Goal: Information Seeking & Learning: Learn about a topic

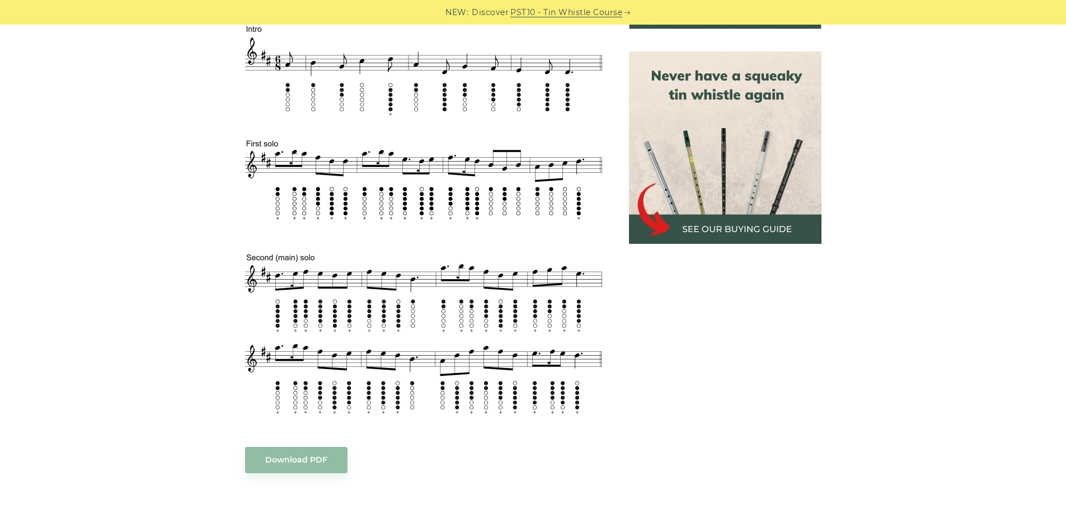
scroll to position [504, 0]
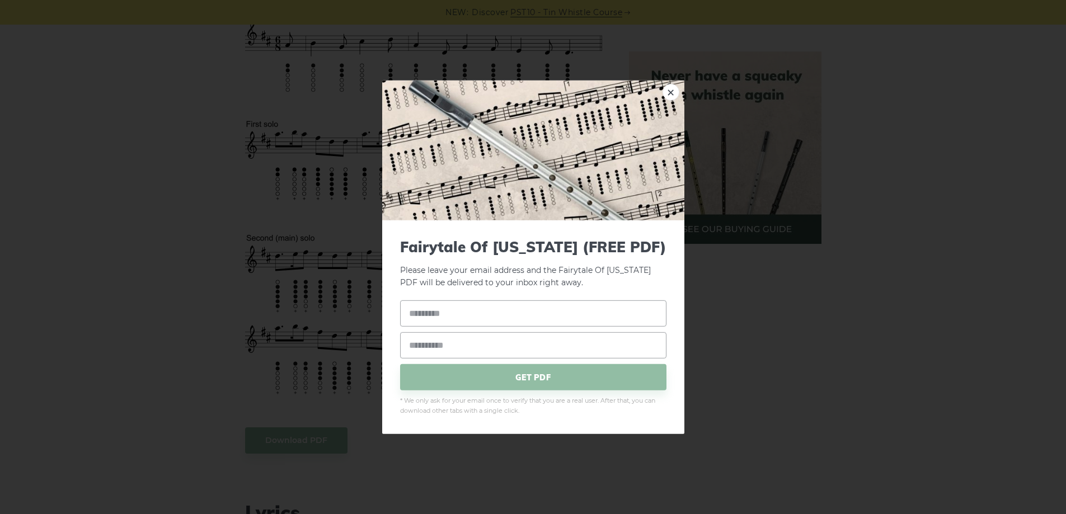
click at [877, 309] on div "× Fairytale Of New York (FREE PDF) Please leave your email address and the Fair…" at bounding box center [533, 257] width 1066 height 514
click at [673, 95] on link "×" at bounding box center [671, 91] width 17 height 17
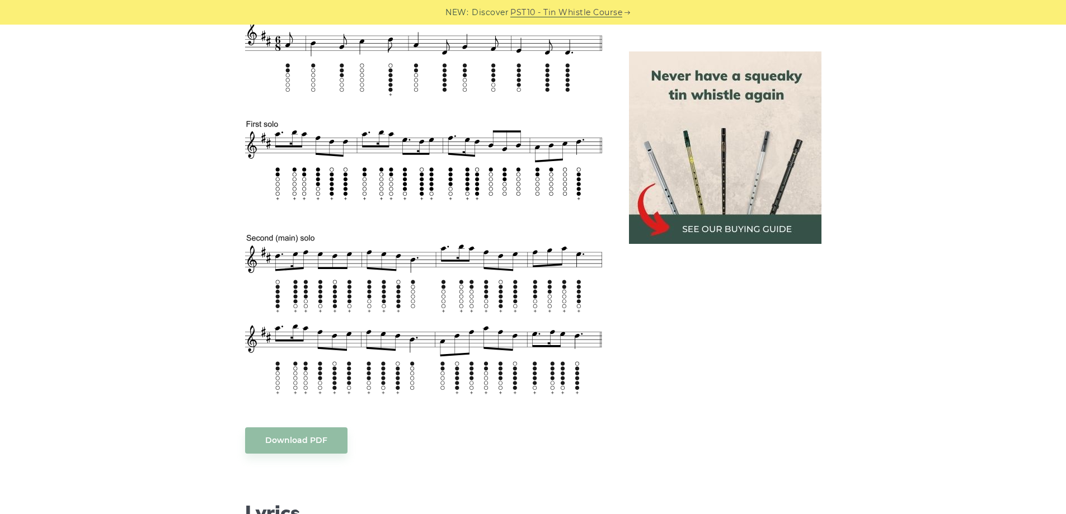
click at [700, 224] on img at bounding box center [725, 147] width 193 height 193
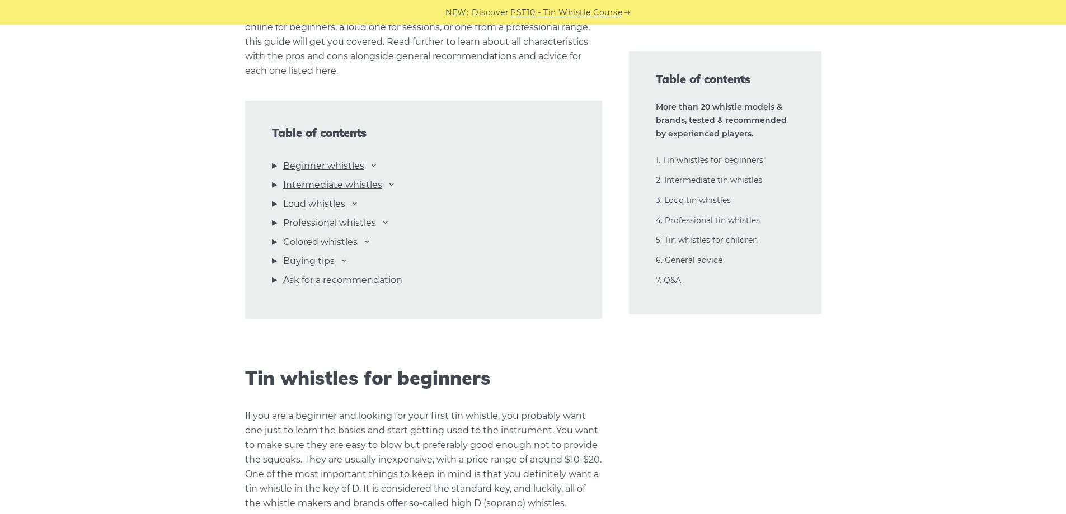
scroll to position [1175, 0]
click at [322, 168] on link "Beginner whistles" at bounding box center [323, 165] width 81 height 15
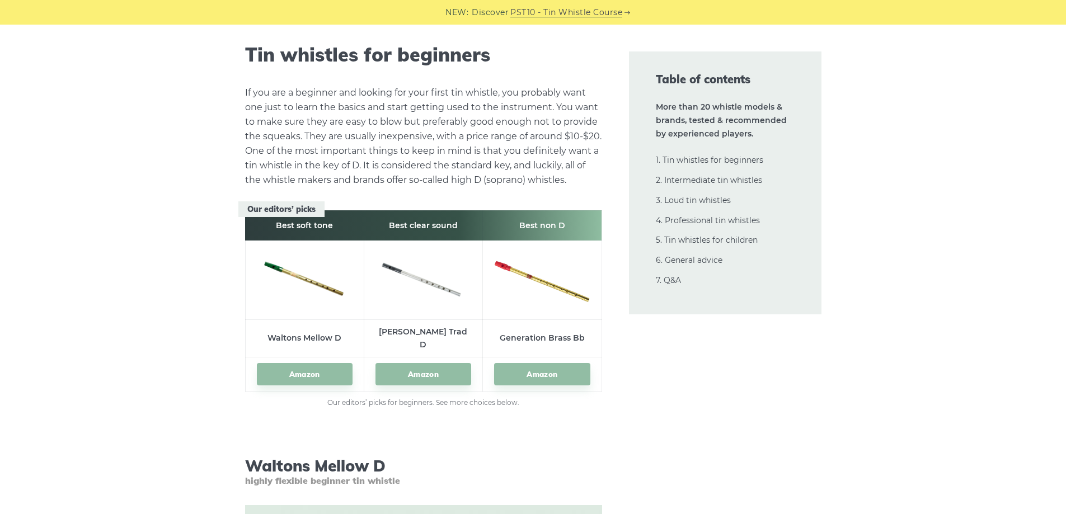
scroll to position [1500, 0]
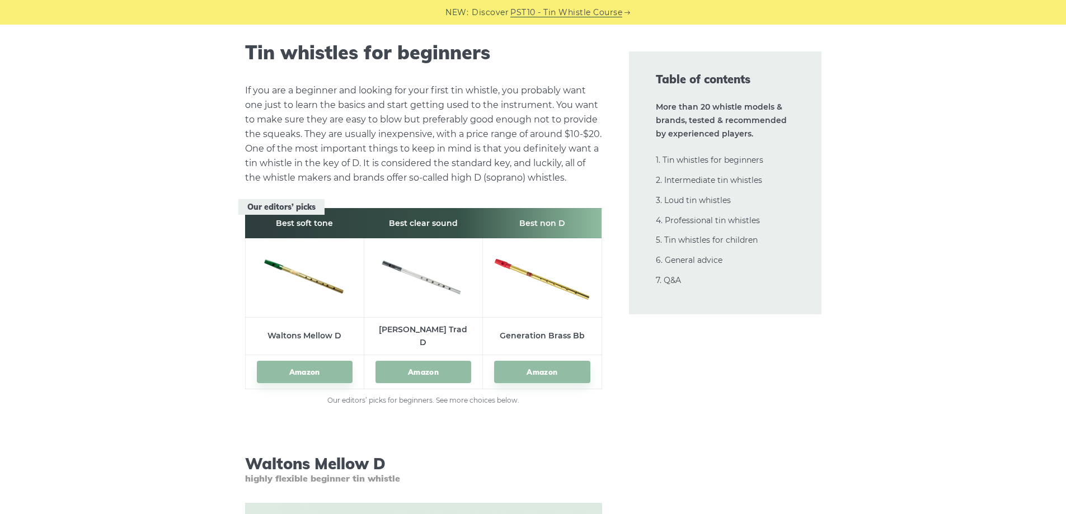
click at [424, 361] on link "Amazon" at bounding box center [424, 372] width 96 height 23
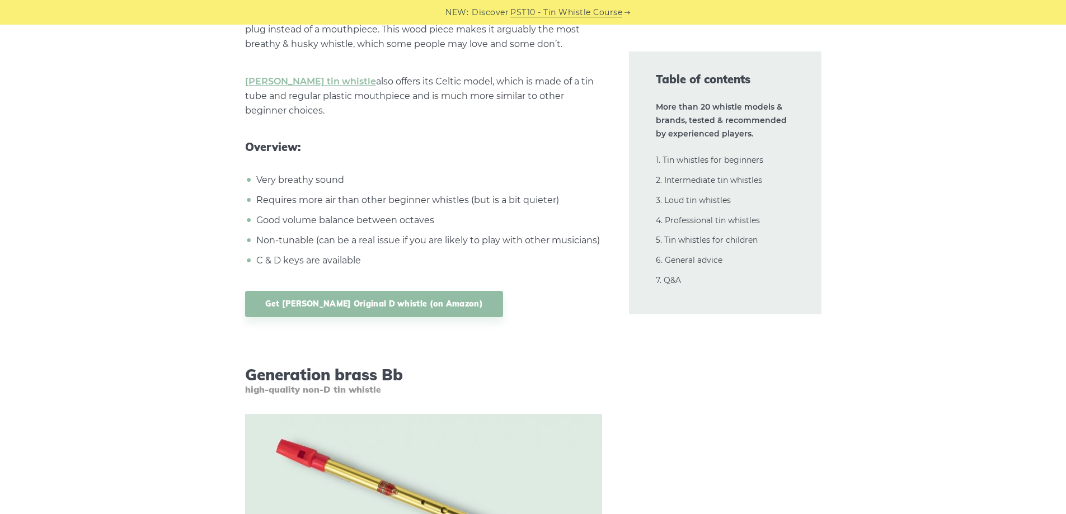
scroll to position [4018, 0]
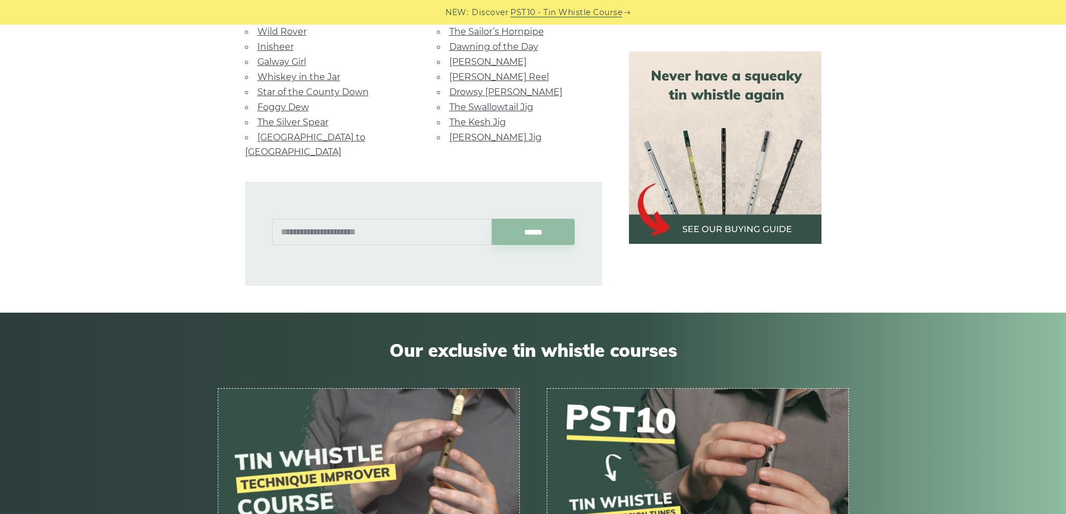
scroll to position [392, 0]
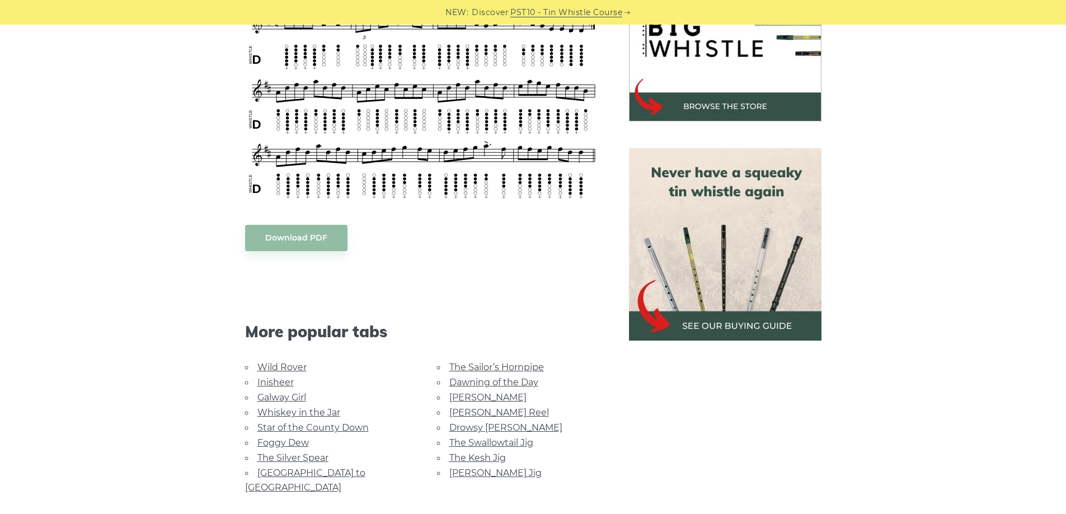
click at [277, 444] on link "Foggy Dew" at bounding box center [282, 443] width 51 height 11
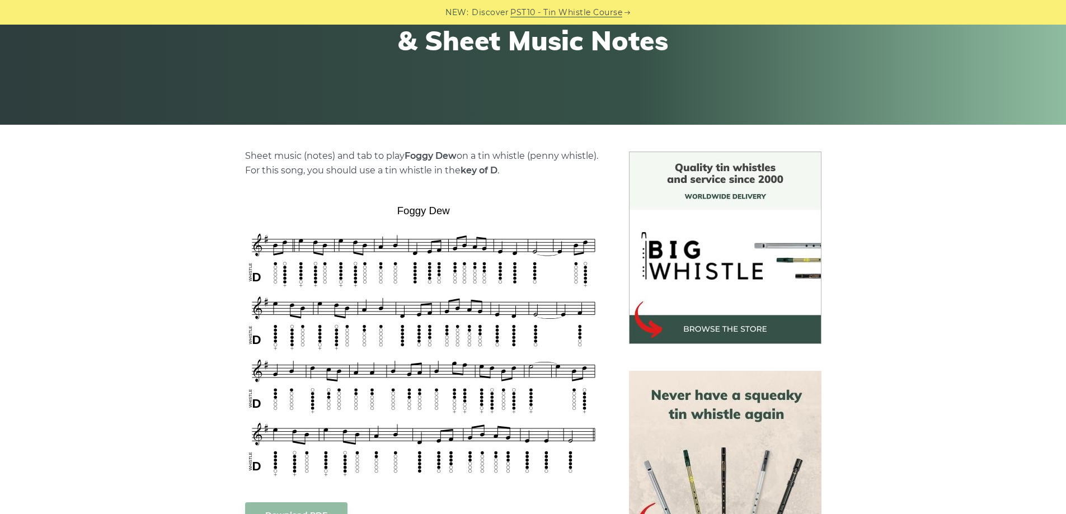
scroll to position [112, 0]
